Goal: Browse casually

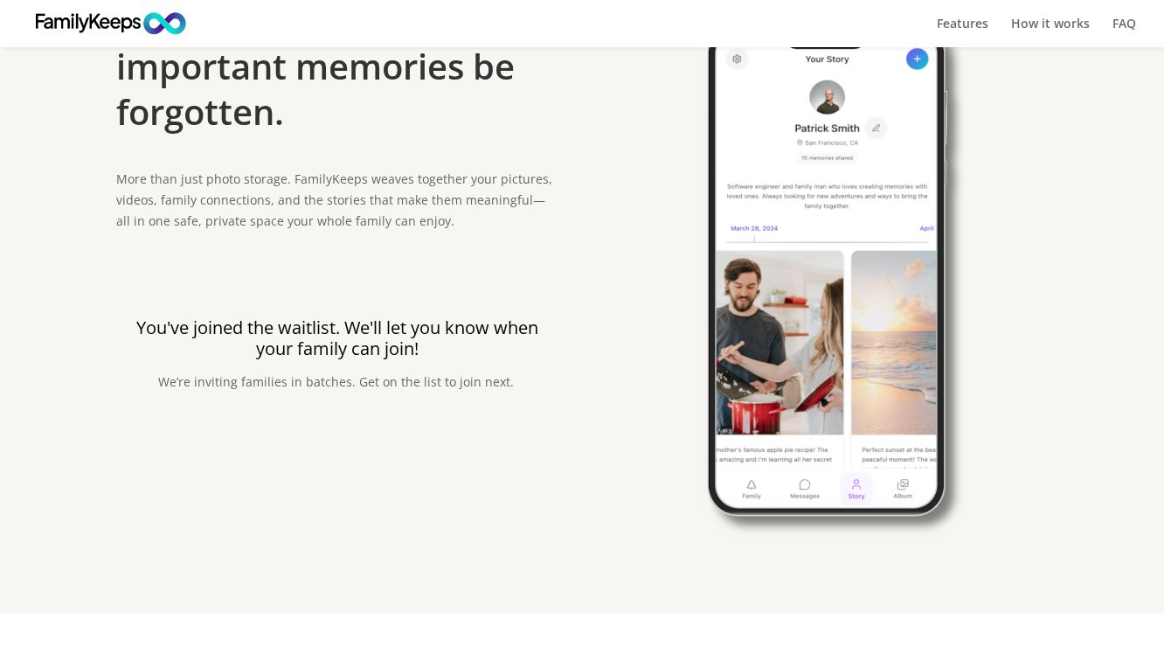
scroll to position [115, 0]
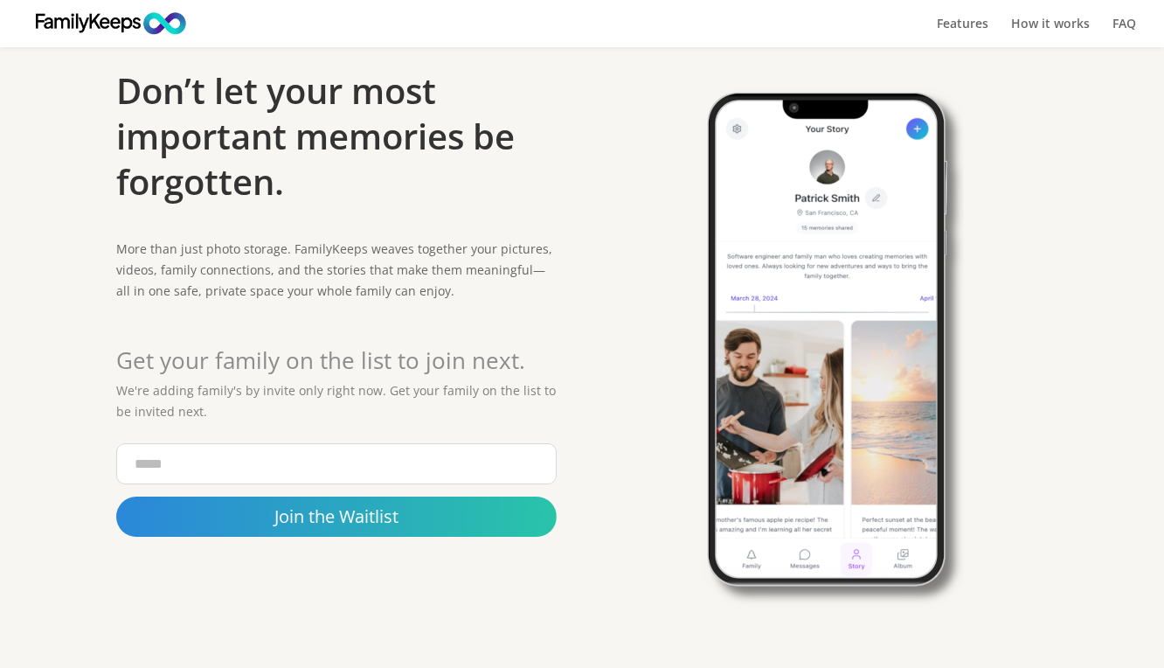
scroll to position [46, 0]
